Goal: Transaction & Acquisition: Purchase product/service

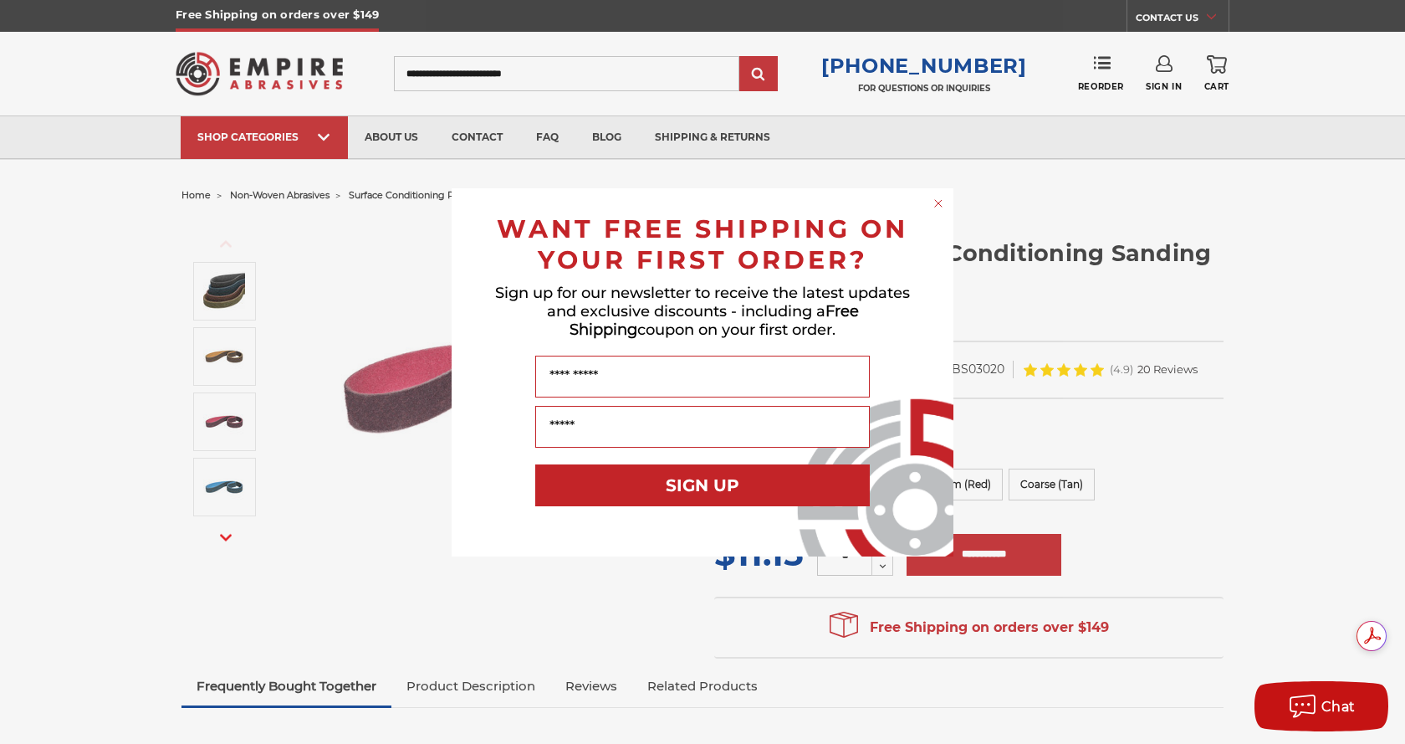
click at [931, 205] on circle "Close dialog" at bounding box center [939, 203] width 16 height 16
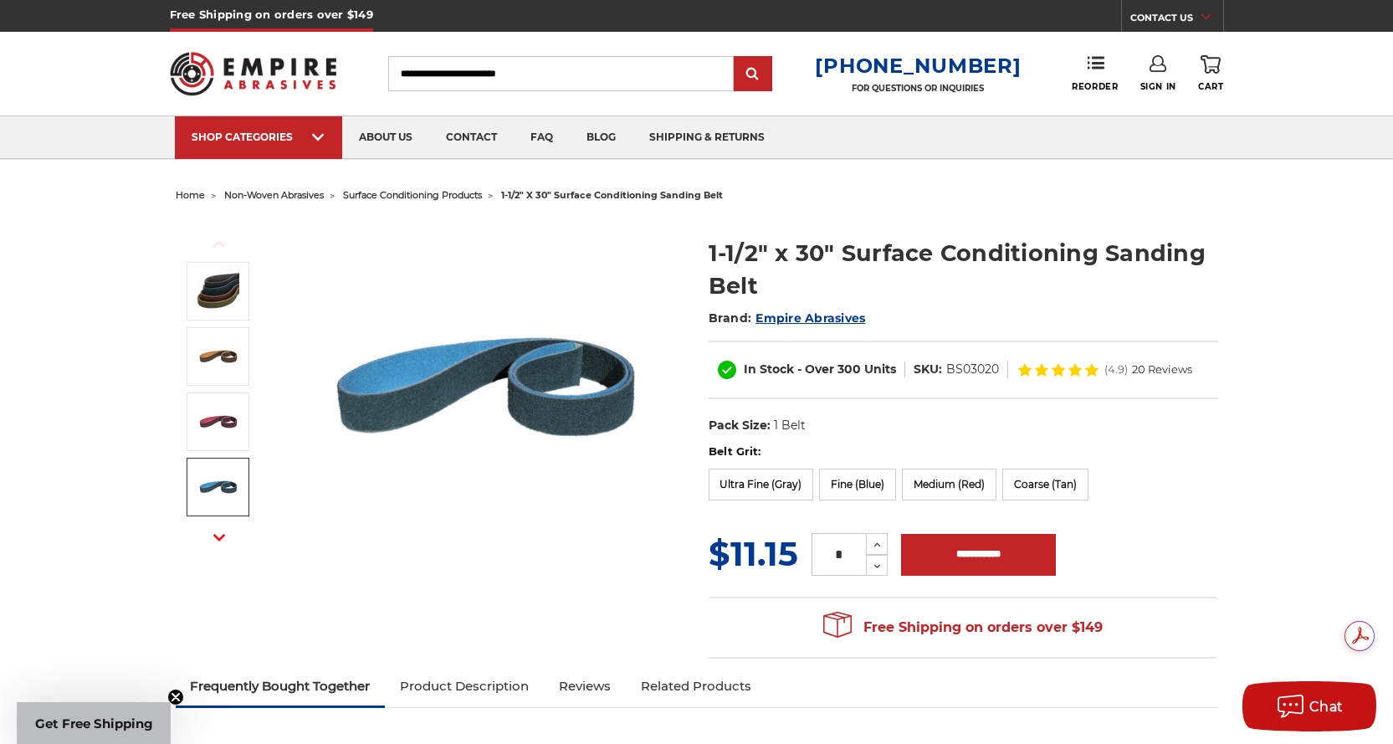
click at [443, 196] on span "surface conditioning products" at bounding box center [412, 195] width 139 height 12
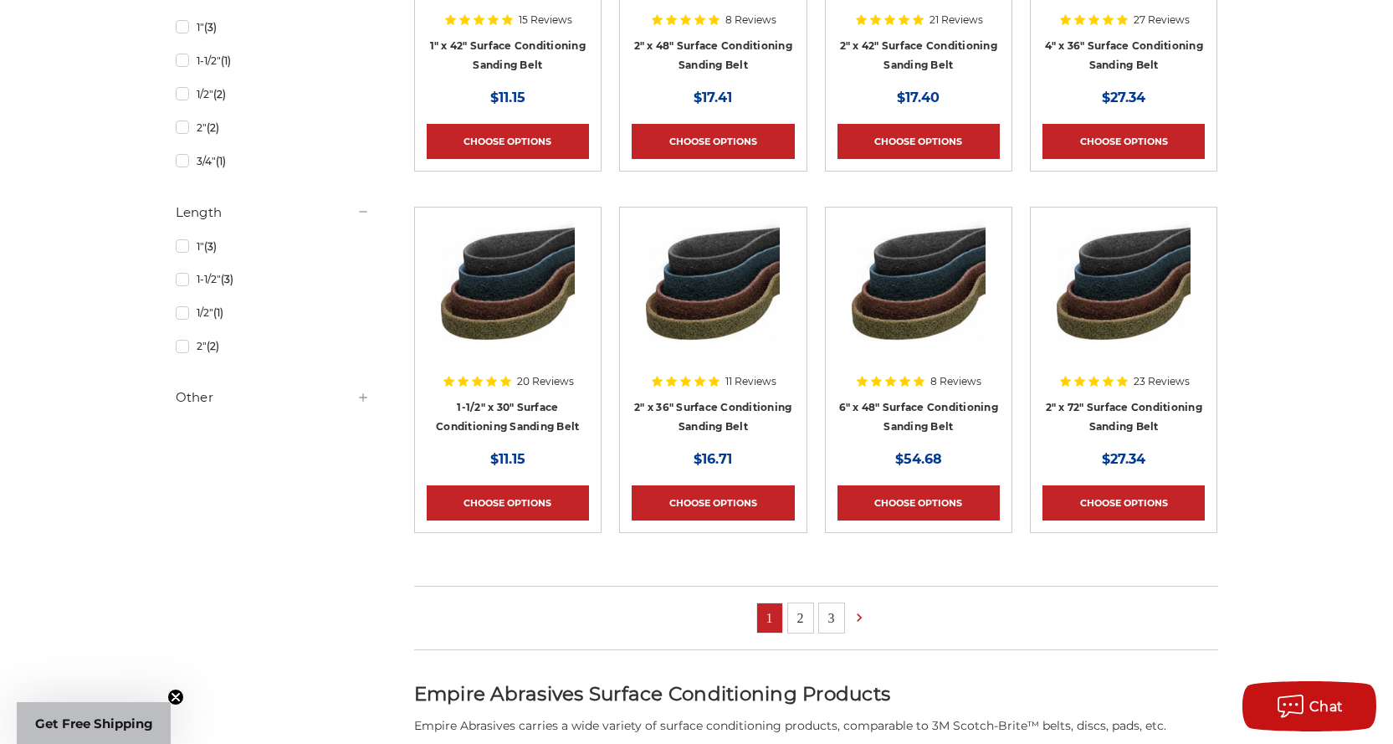
scroll to position [920, 0]
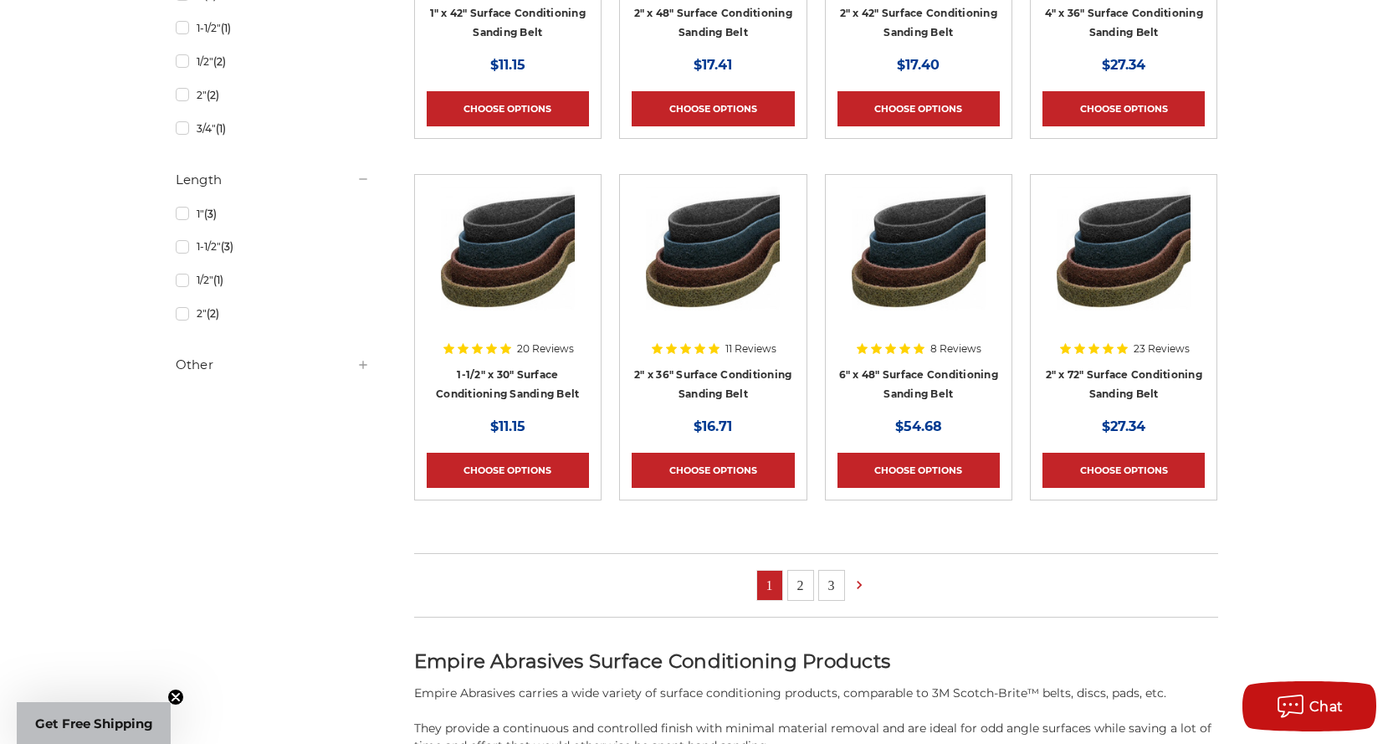
click at [522, 265] on img at bounding box center [508, 254] width 134 height 134
